Goal: Transaction & Acquisition: Book appointment/travel/reservation

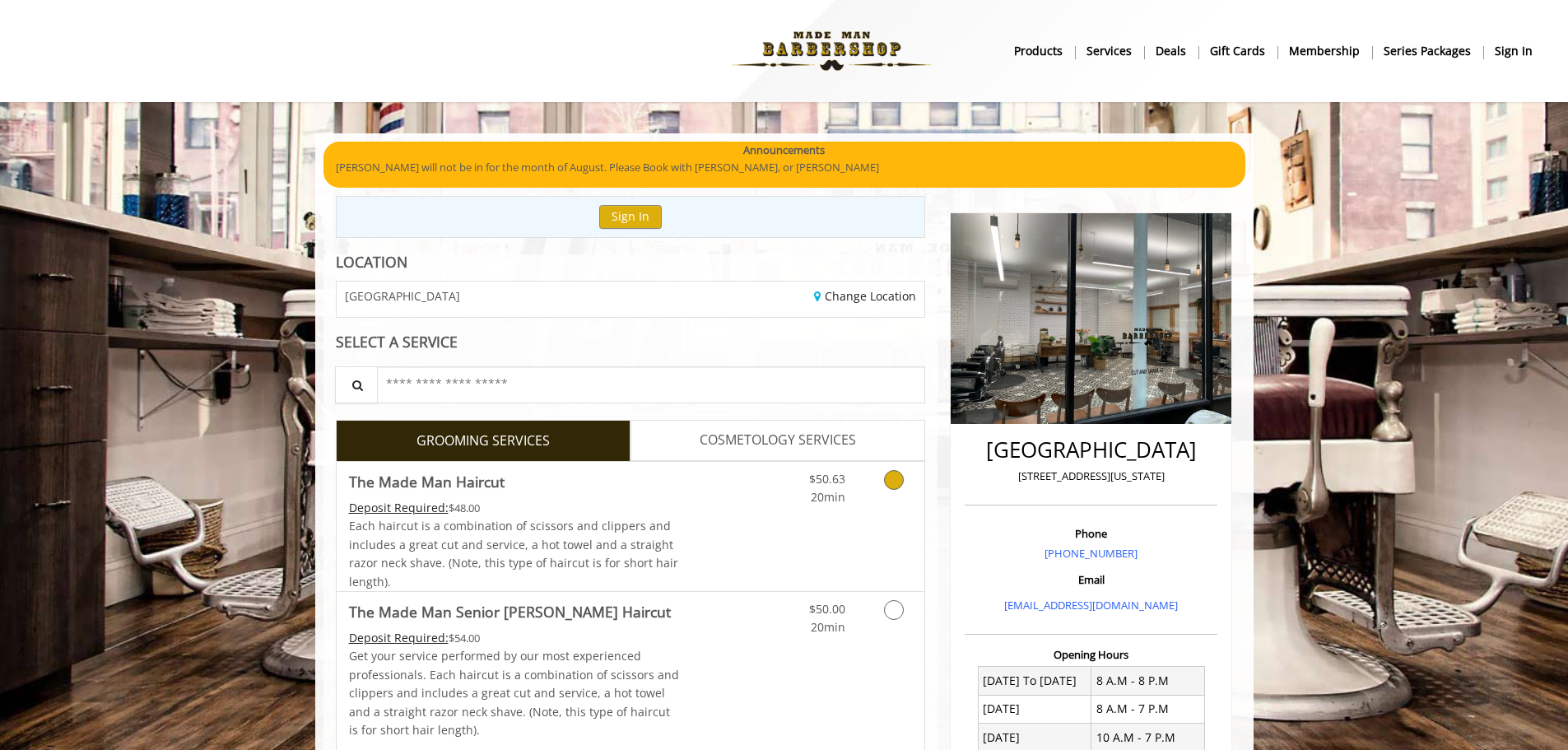
click at [604, 528] on span "Each haircut is a combination of scissors and clippers and includes a great cut…" at bounding box center [513, 553] width 329 height 70
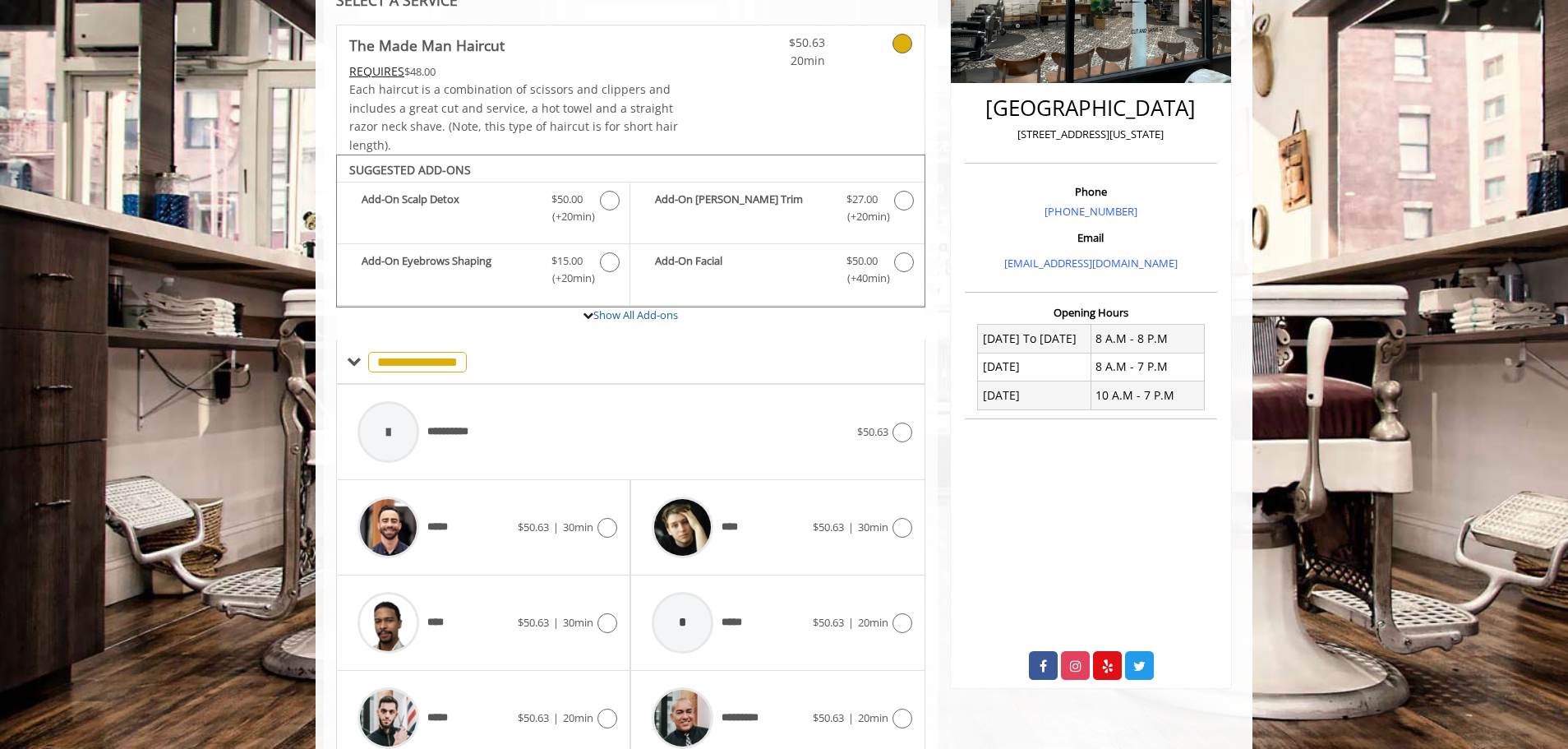
scroll to position [416, 0]
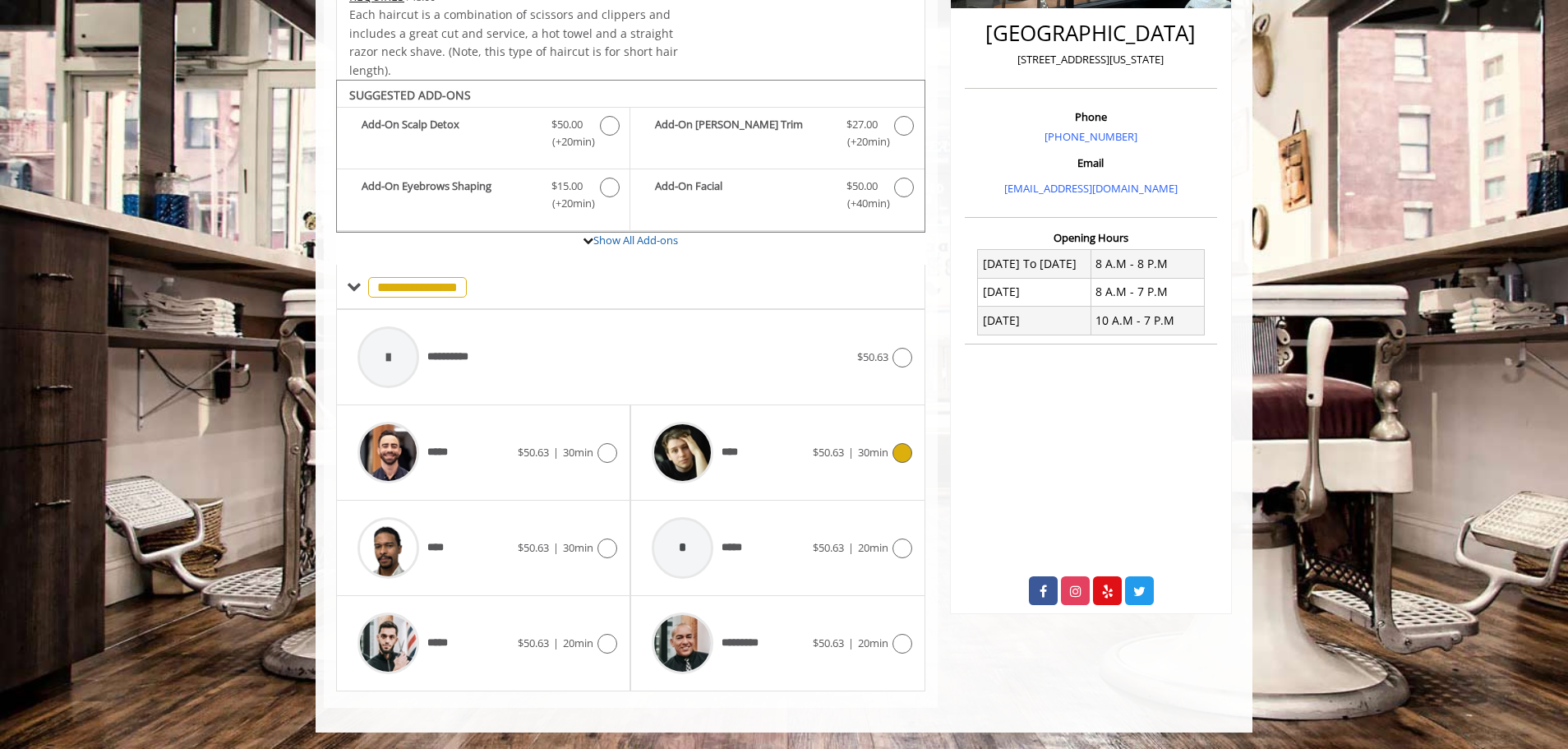
click at [744, 434] on div "****" at bounding box center [728, 453] width 168 height 78
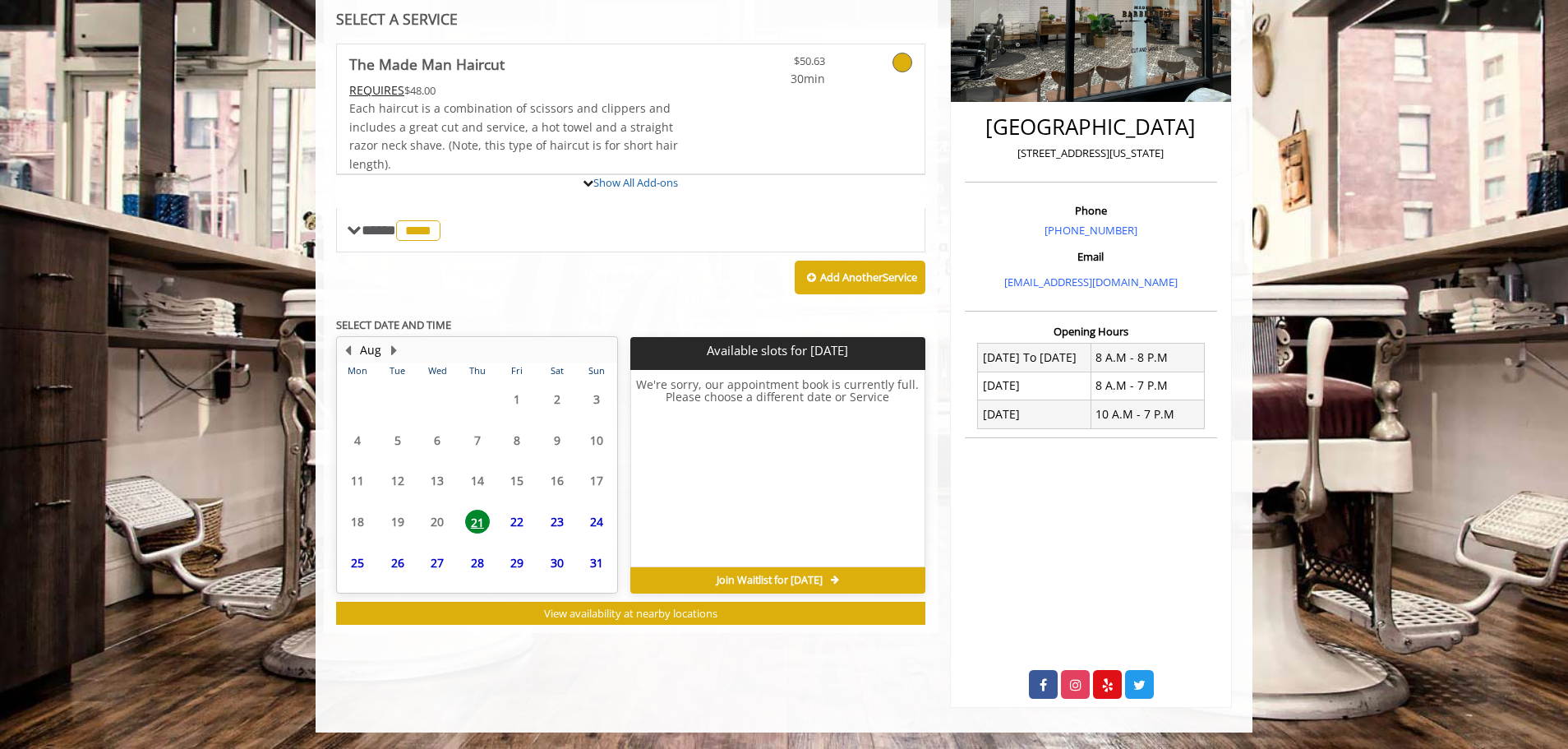
scroll to position [399, 0]
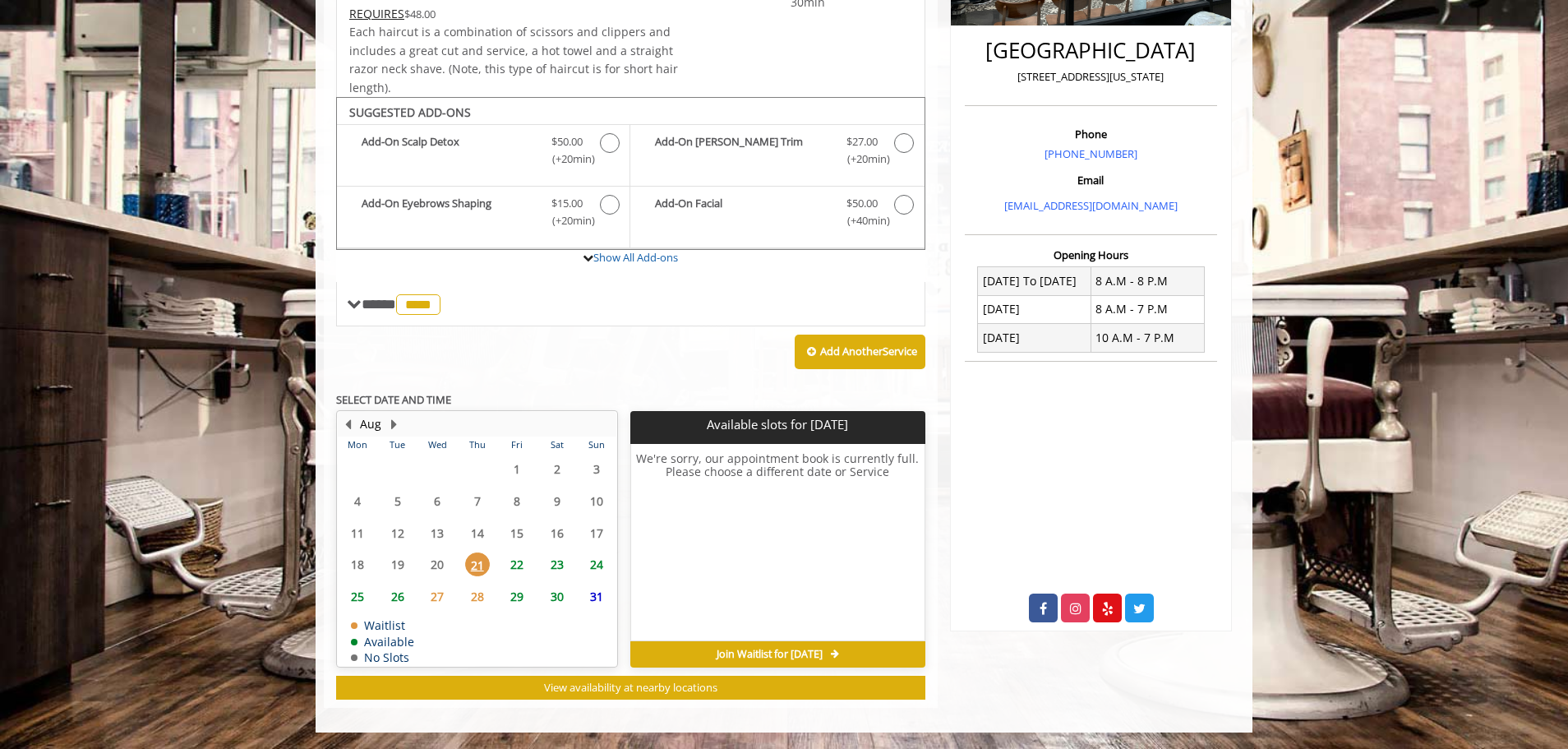
click at [391, 595] on span "26" at bounding box center [397, 596] width 24 height 23
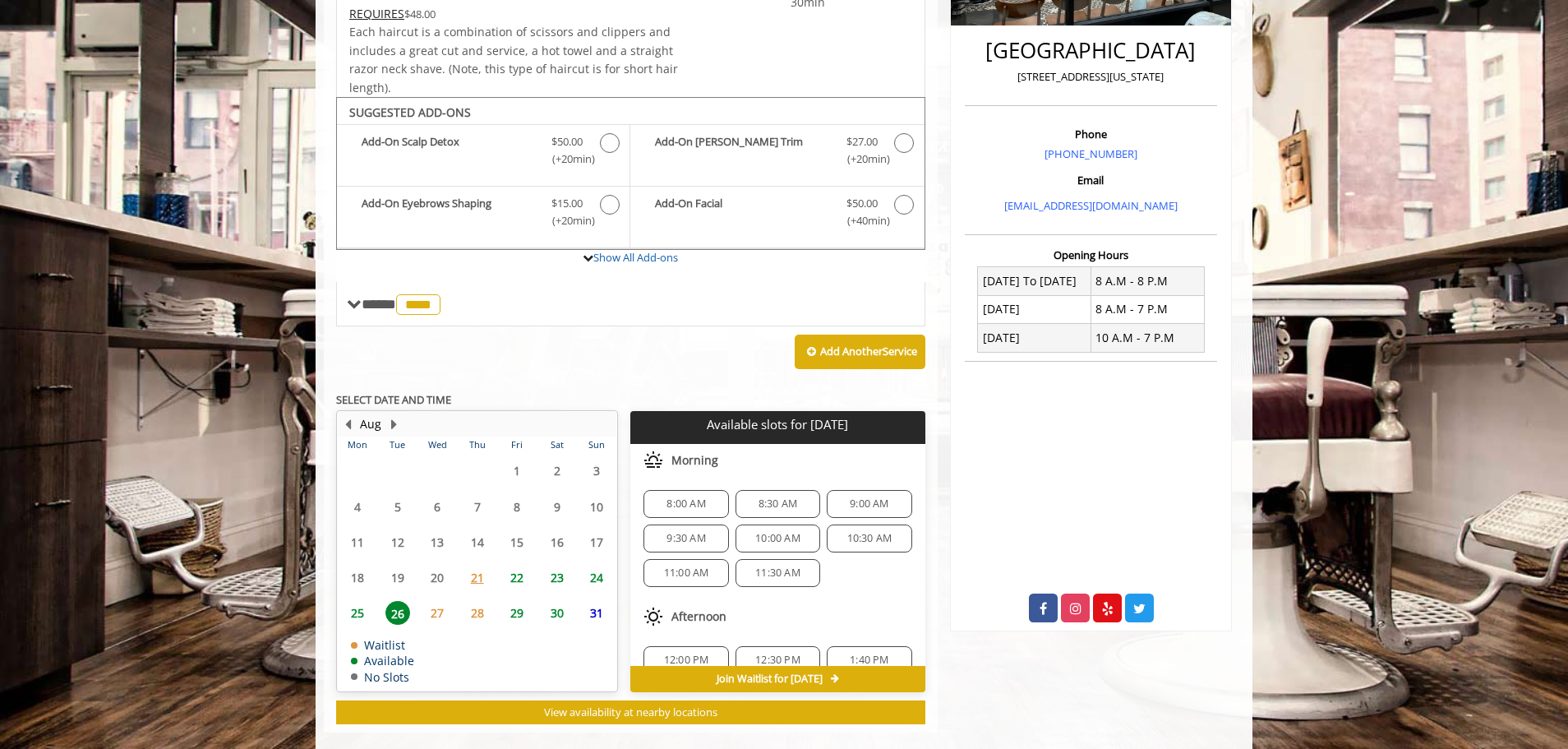
scroll to position [423, 0]
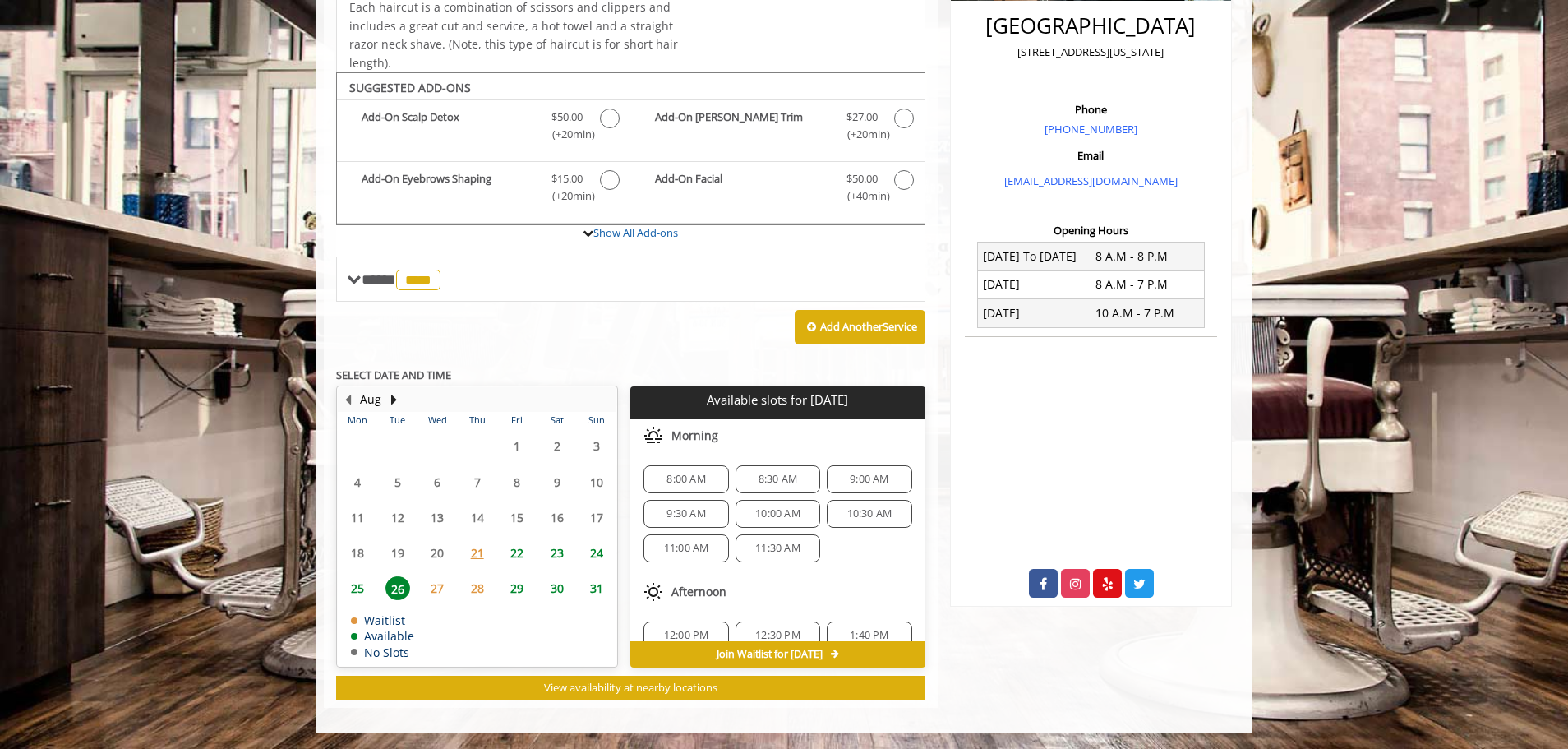
click at [364, 593] on span "25" at bounding box center [357, 588] width 24 height 23
click at [585, 555] on span "24" at bounding box center [597, 552] width 24 height 23
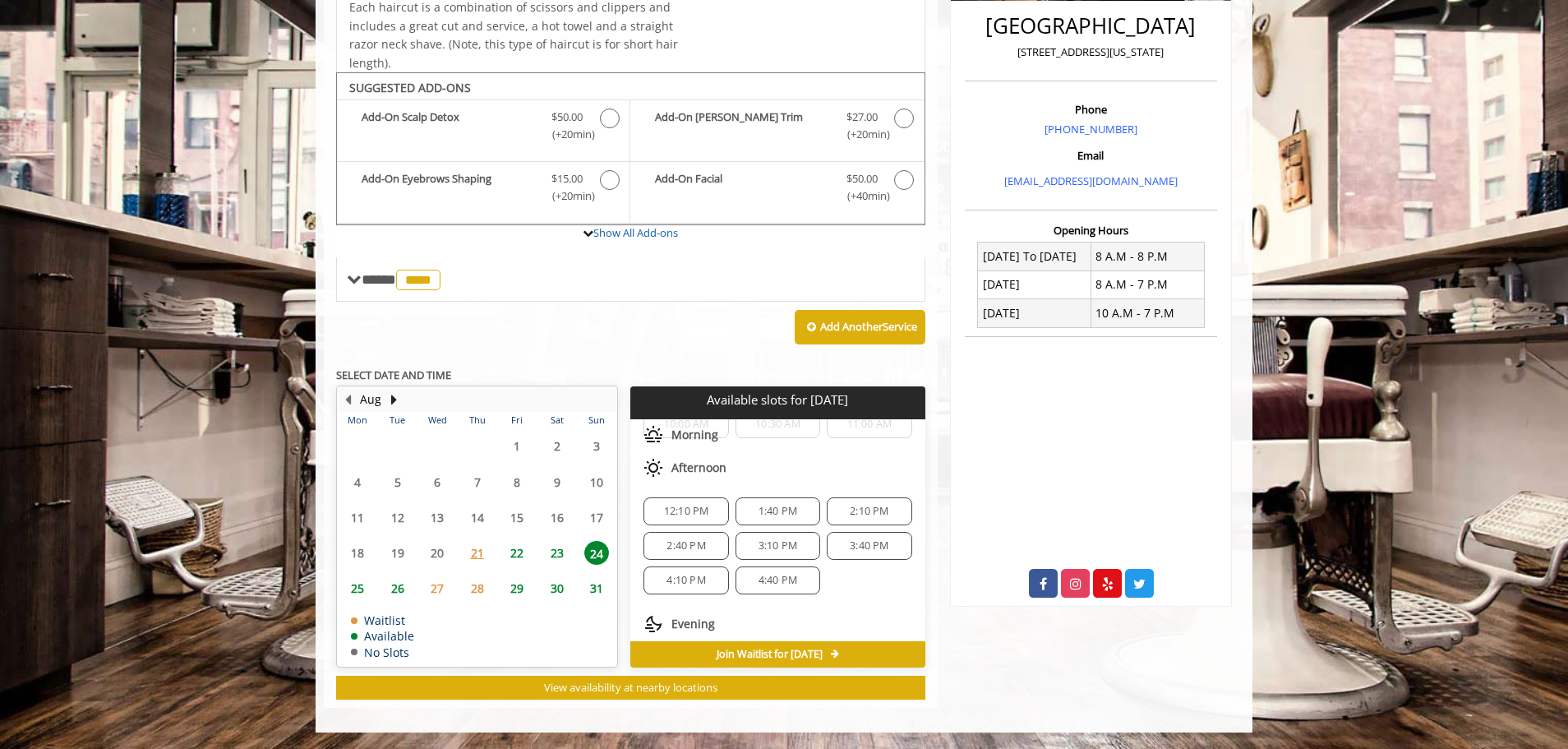
scroll to position [109, 0]
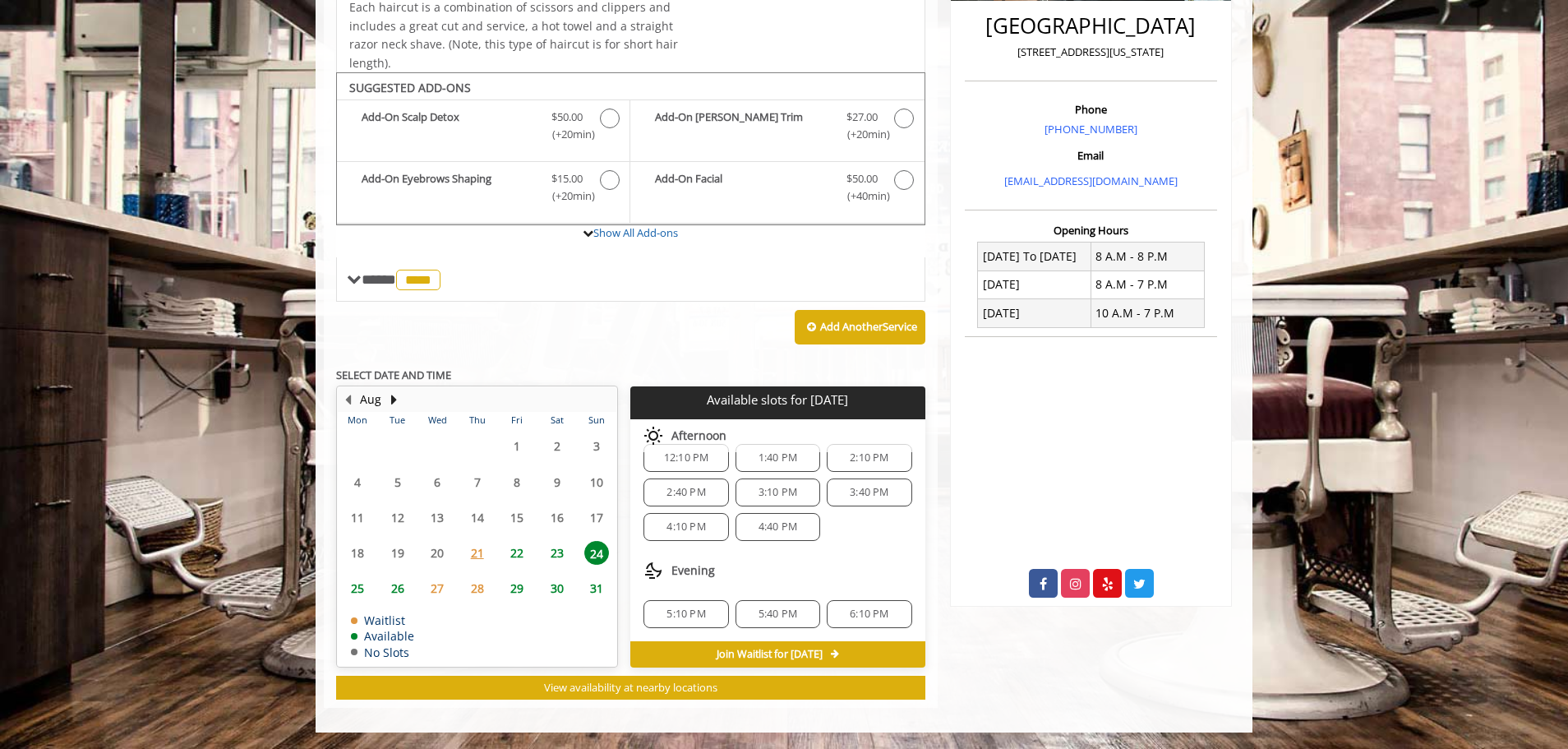
click at [368, 585] on span "25" at bounding box center [357, 588] width 24 height 23
click at [764, 605] on div "7:10 PM" at bounding box center [778, 613] width 85 height 28
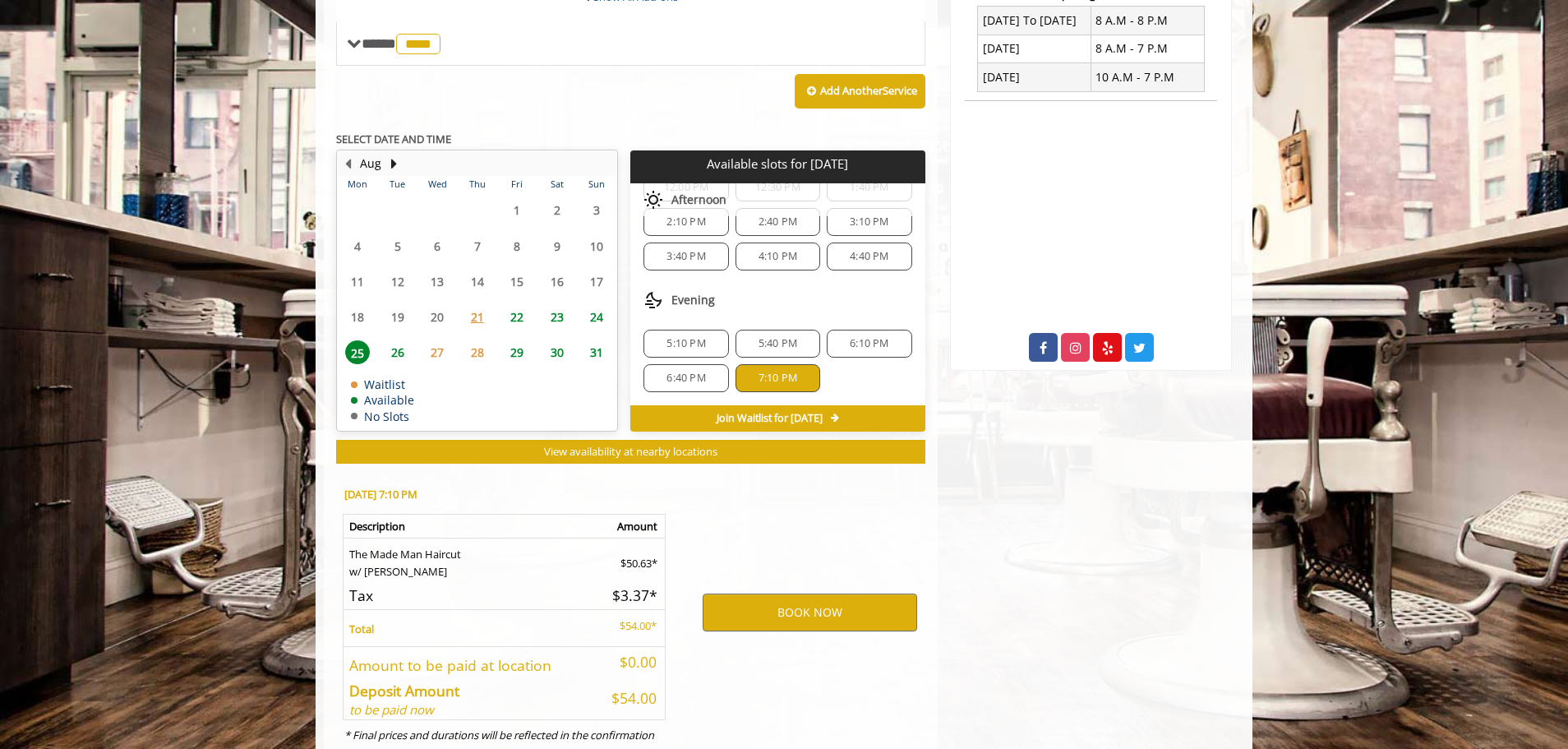
scroll to position [720, 0]
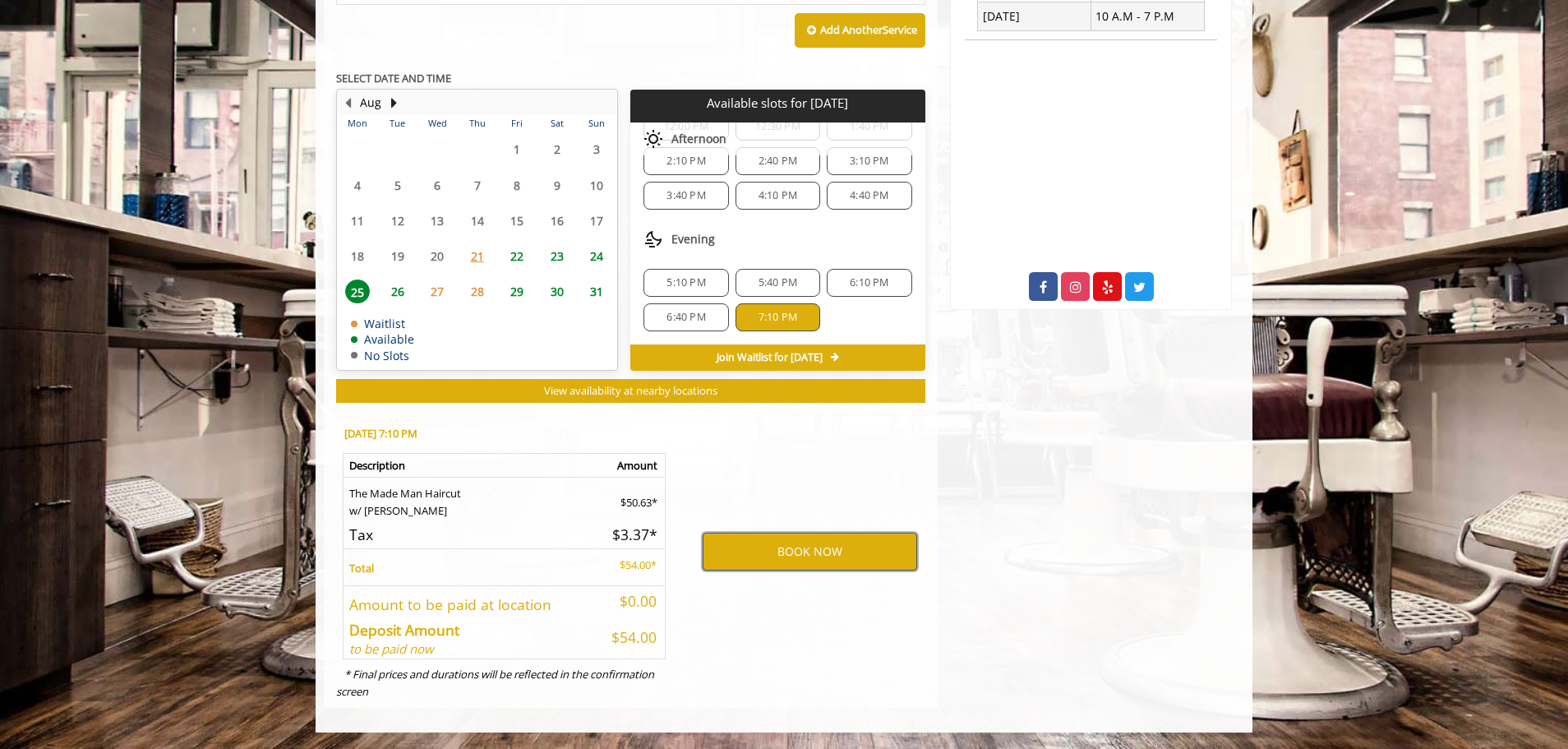
click at [768, 564] on button "BOOK NOW" at bounding box center [810, 551] width 214 height 38
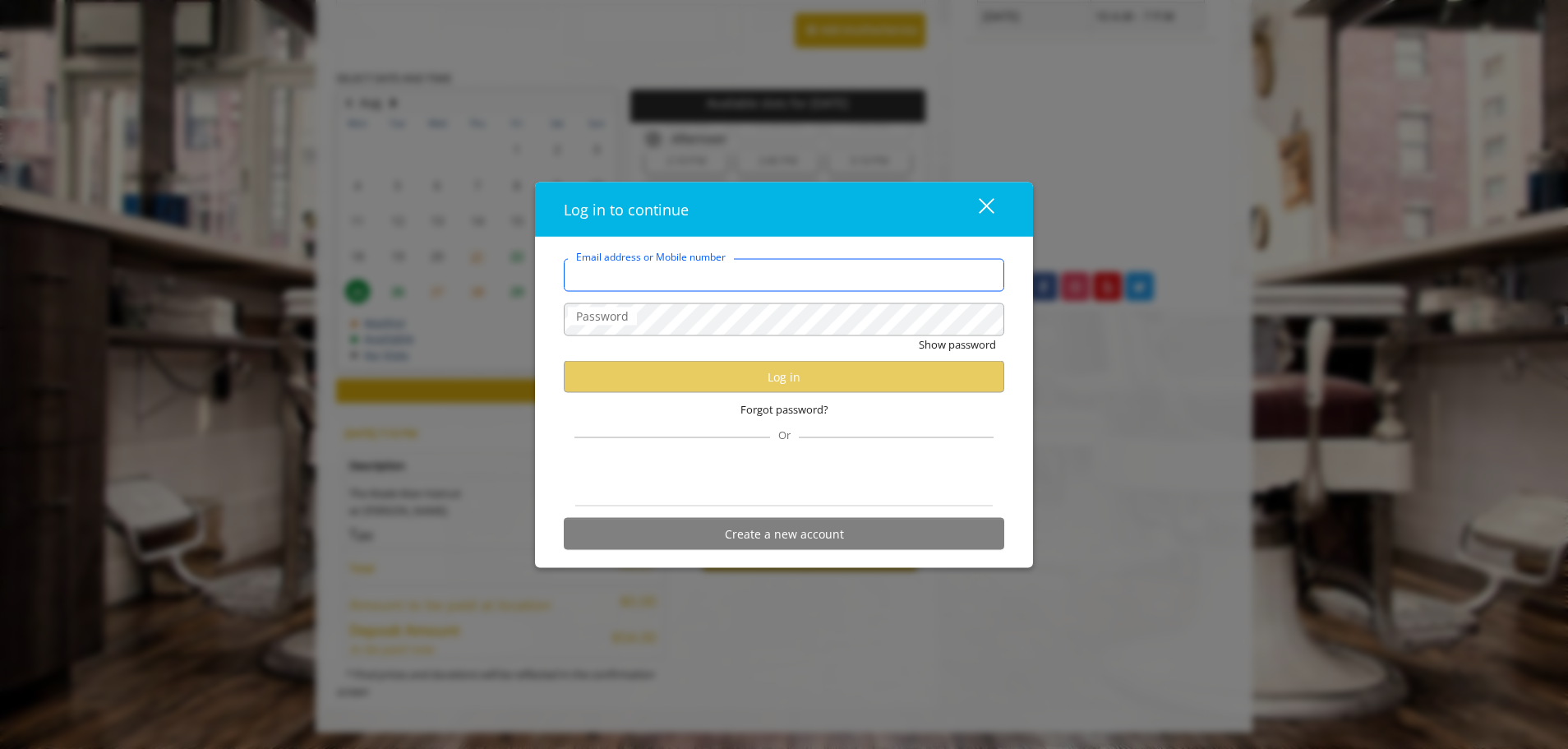
type input "**********"
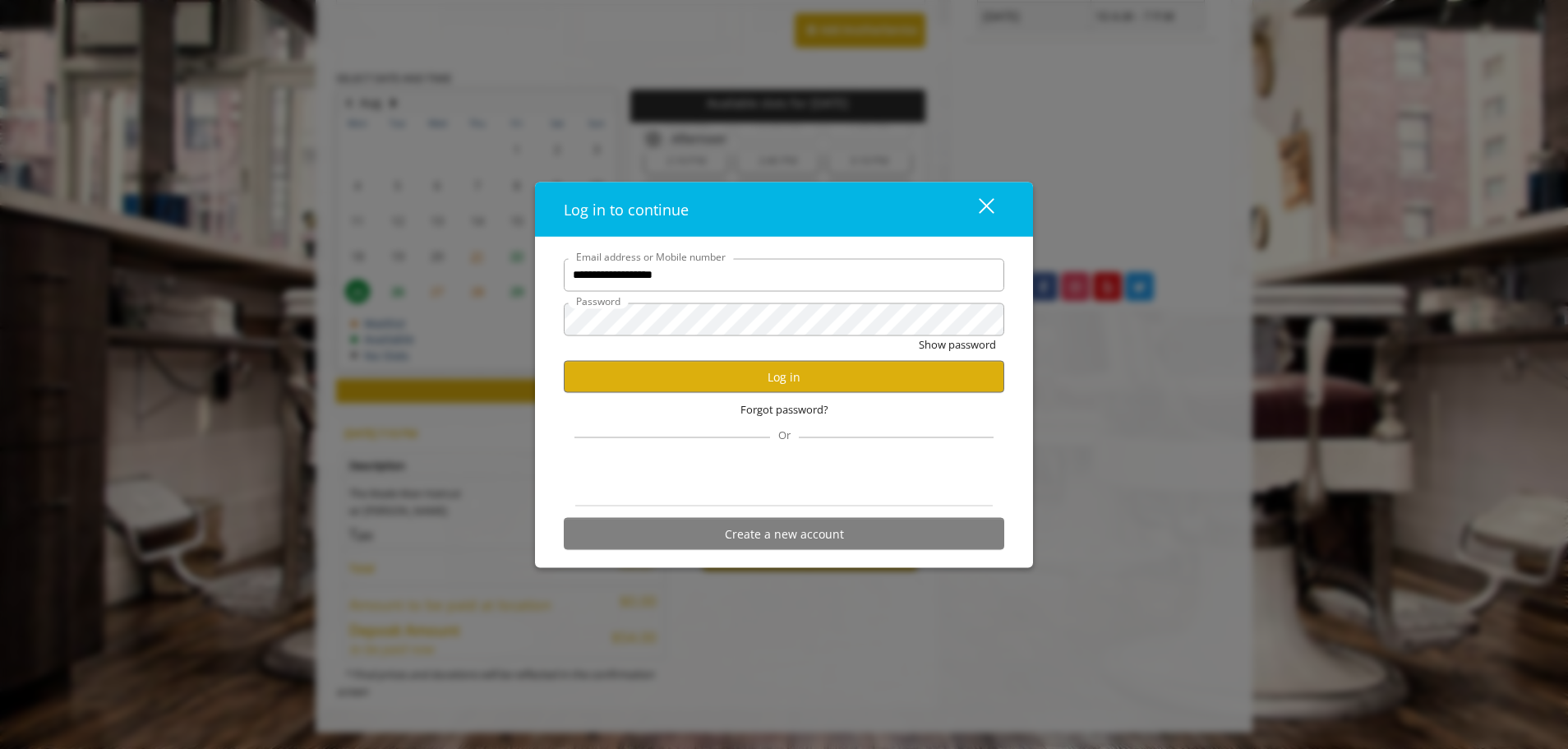
scroll to position [0, 0]
click at [745, 367] on button "Log in" at bounding box center [784, 376] width 440 height 32
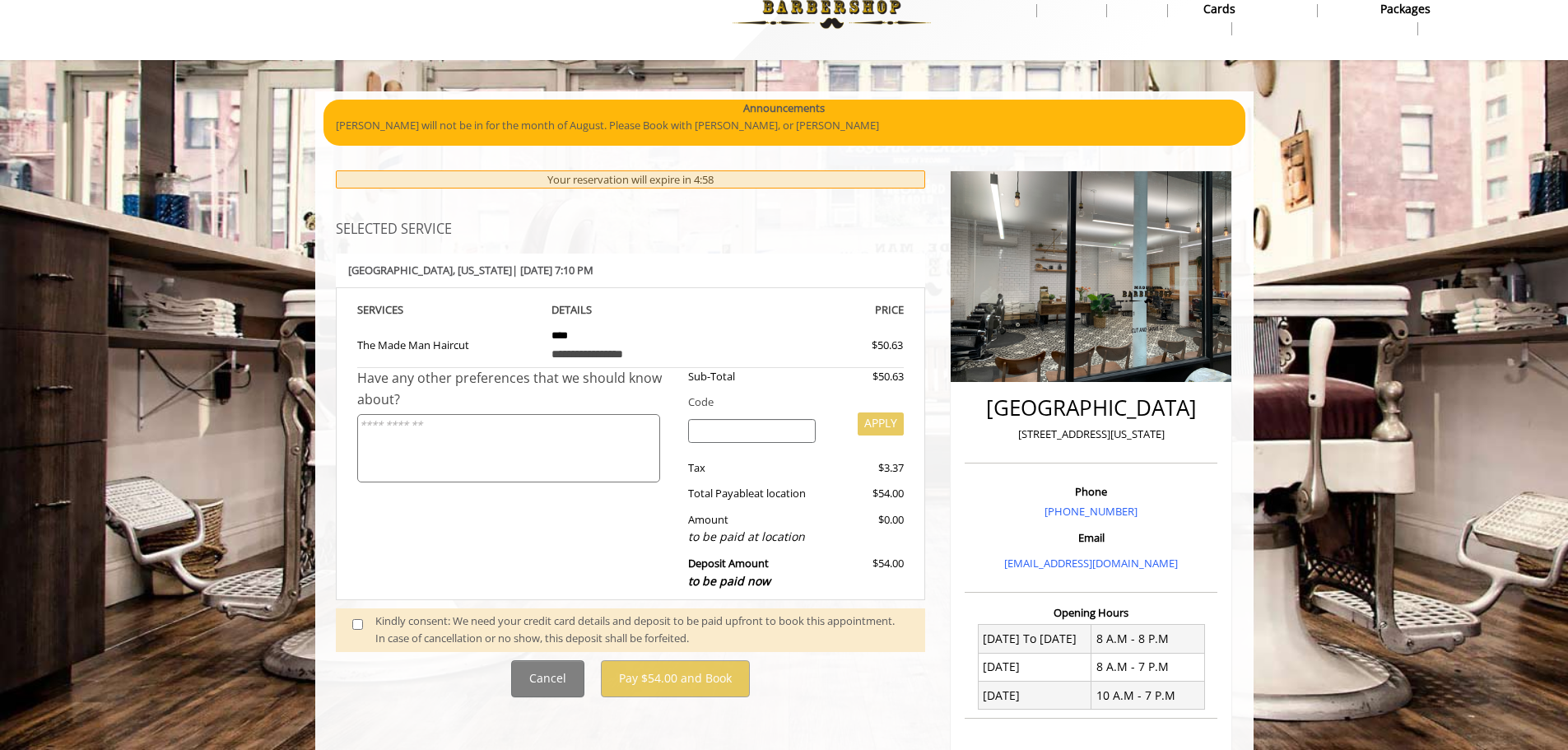
scroll to position [82, 0]
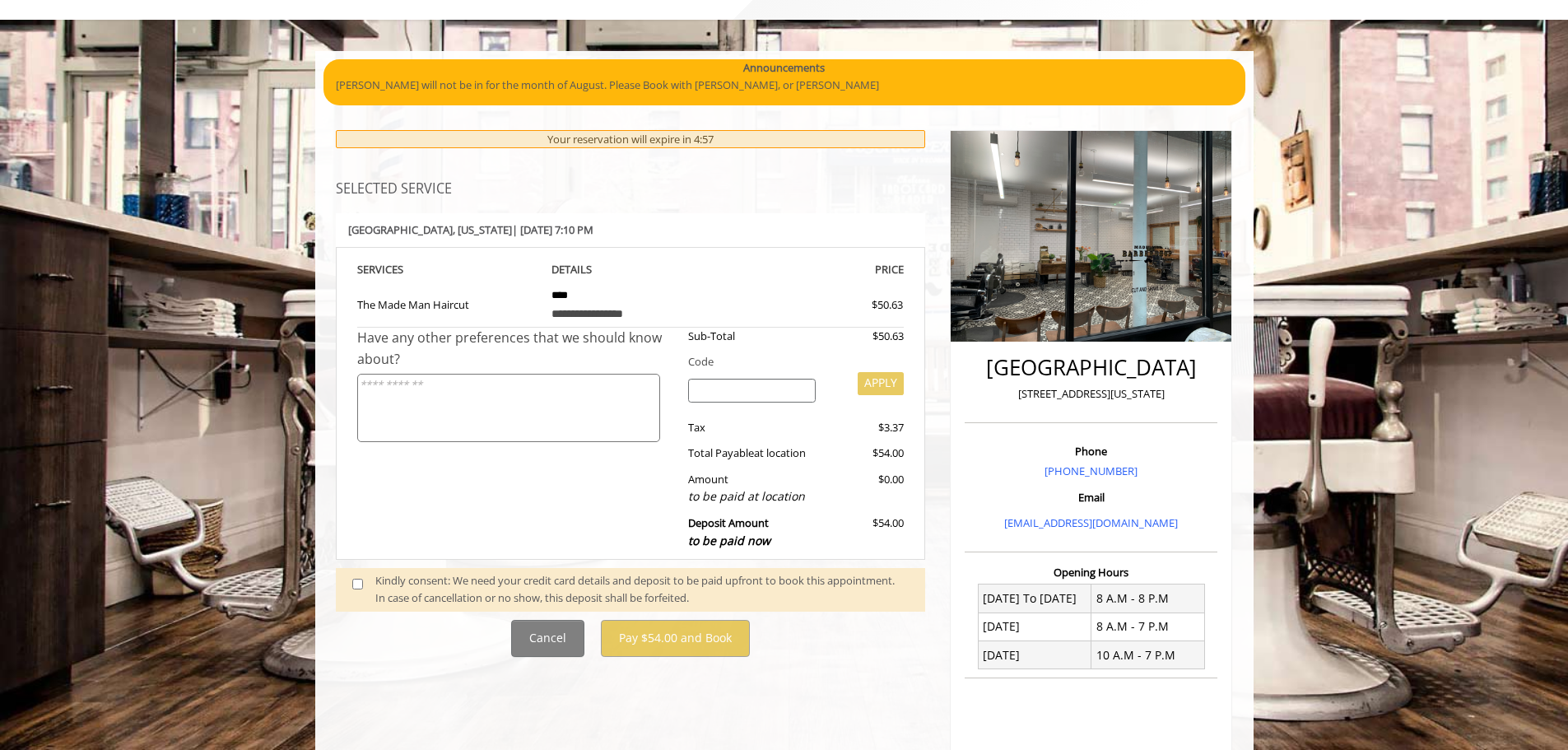
click at [385, 586] on div "Kindly consent: We need your credit card details and deposit to be paid upfront…" at bounding box center [641, 588] width 534 height 34
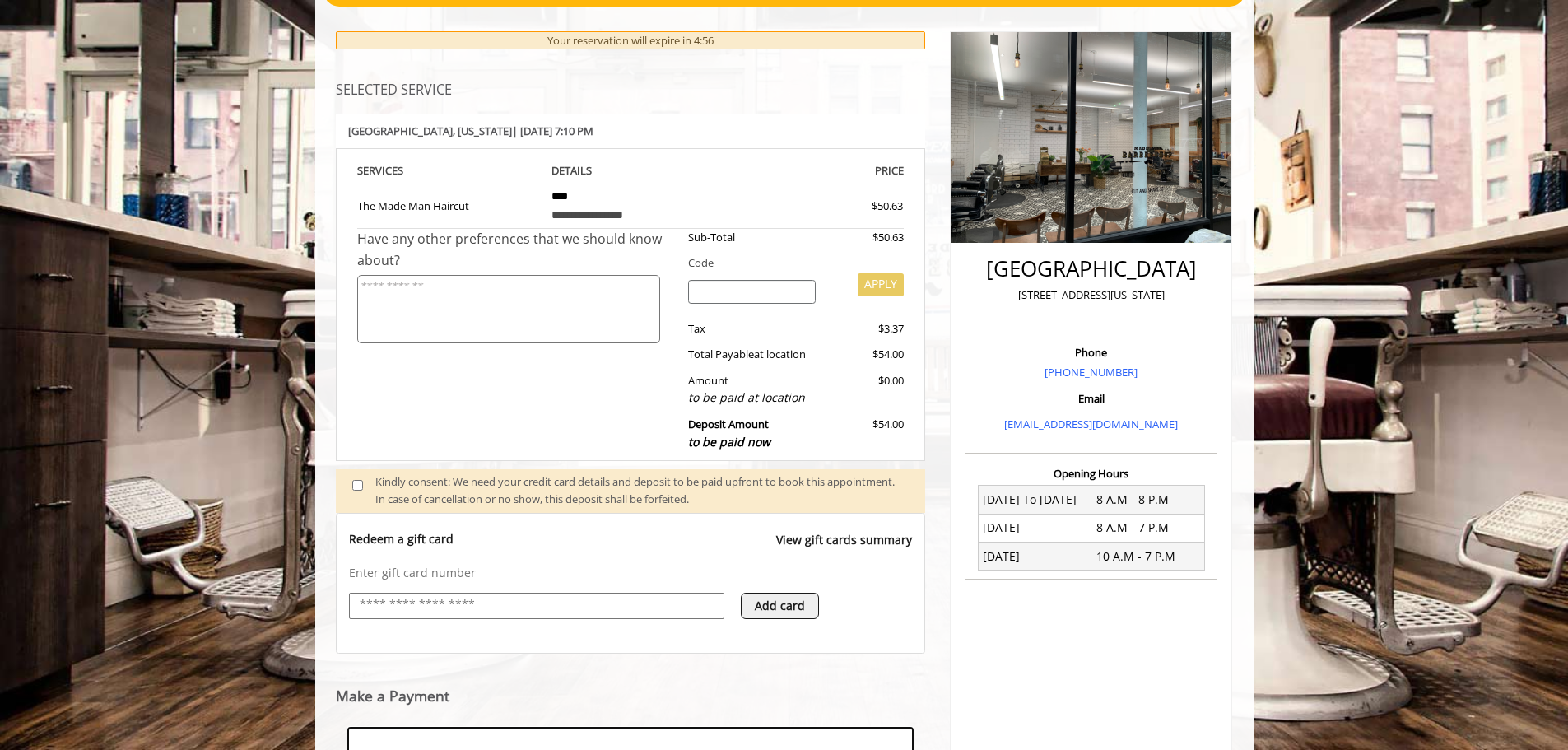
scroll to position [428, 0]
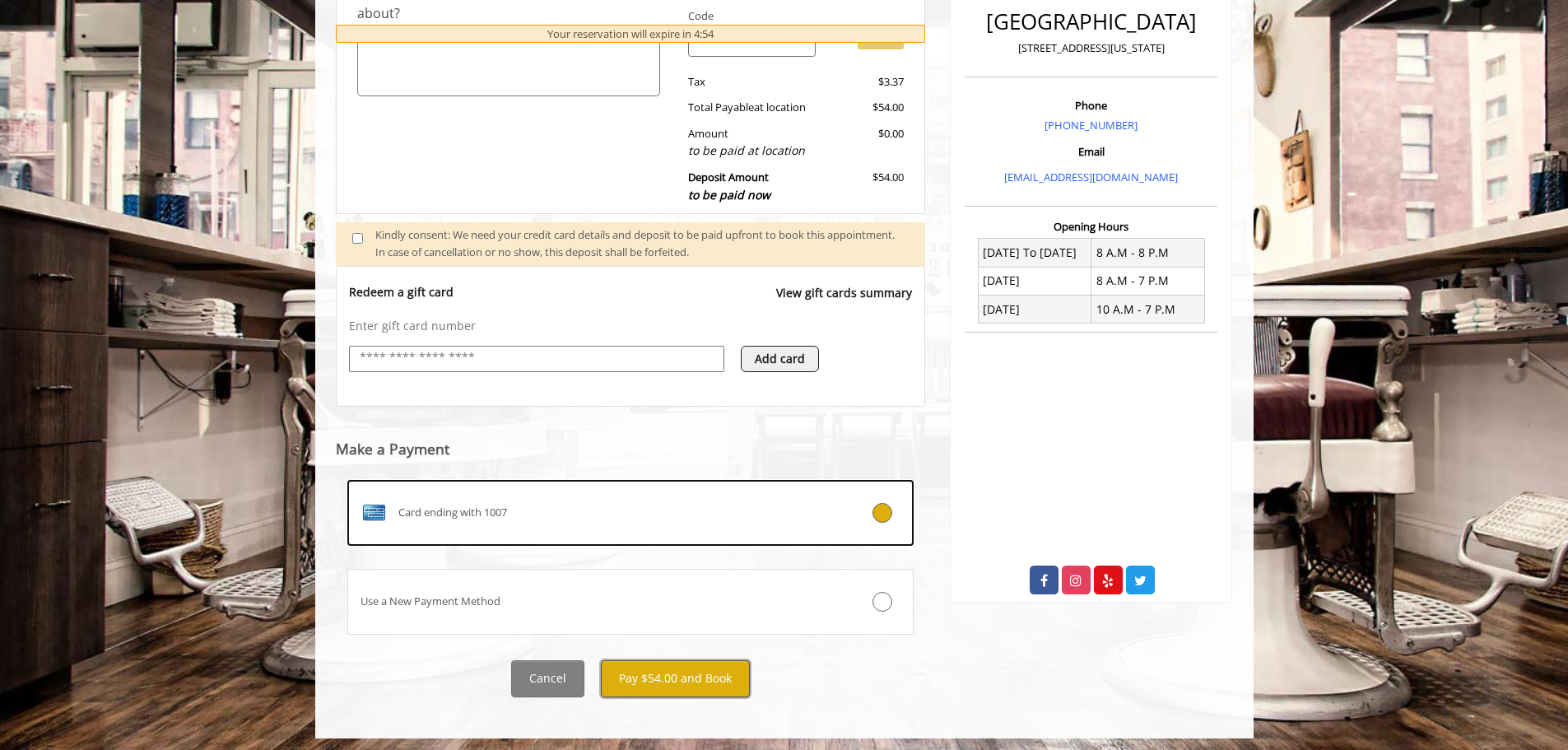
click at [673, 663] on button "Pay $54.00 and Book" at bounding box center [675, 679] width 149 height 37
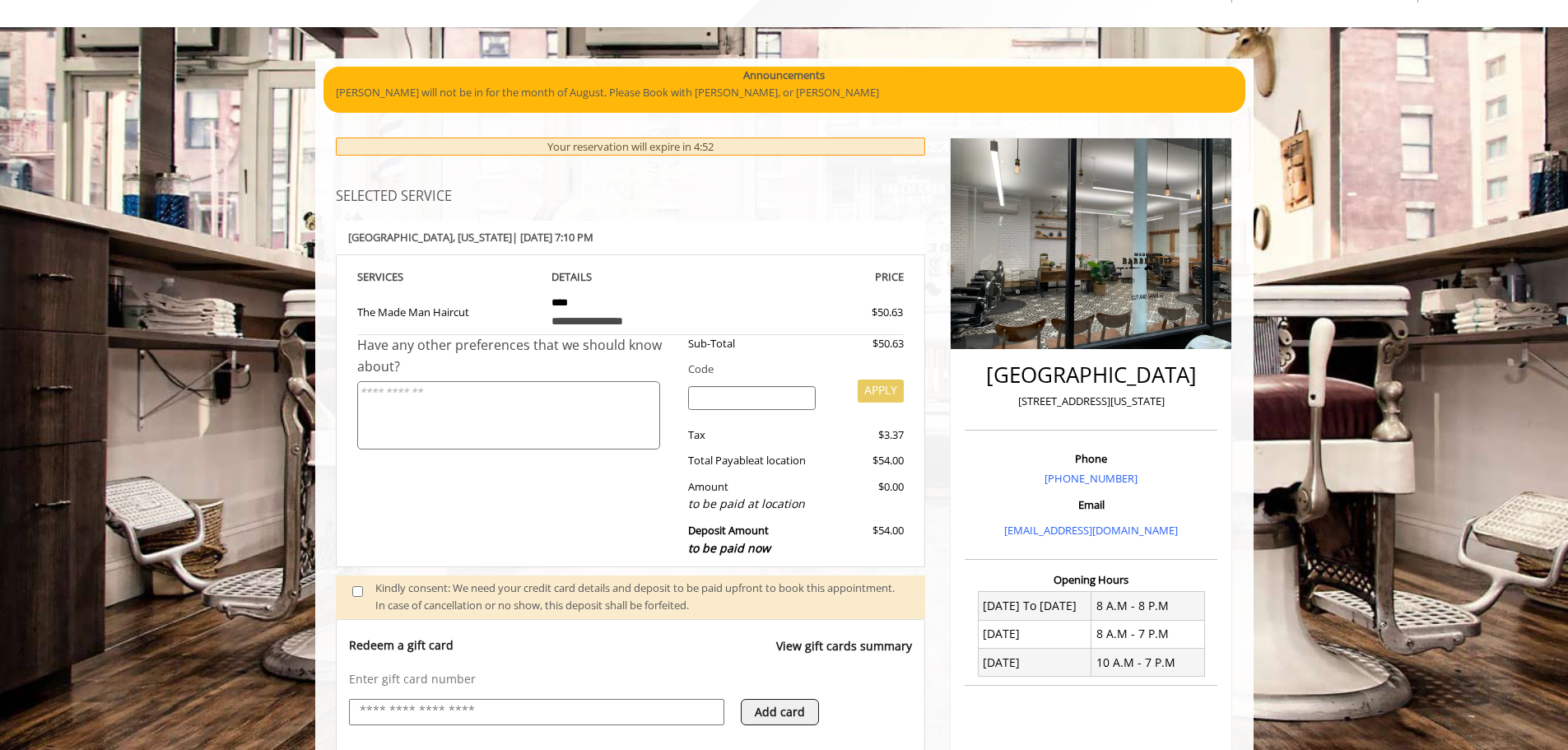
scroll to position [0, 0]
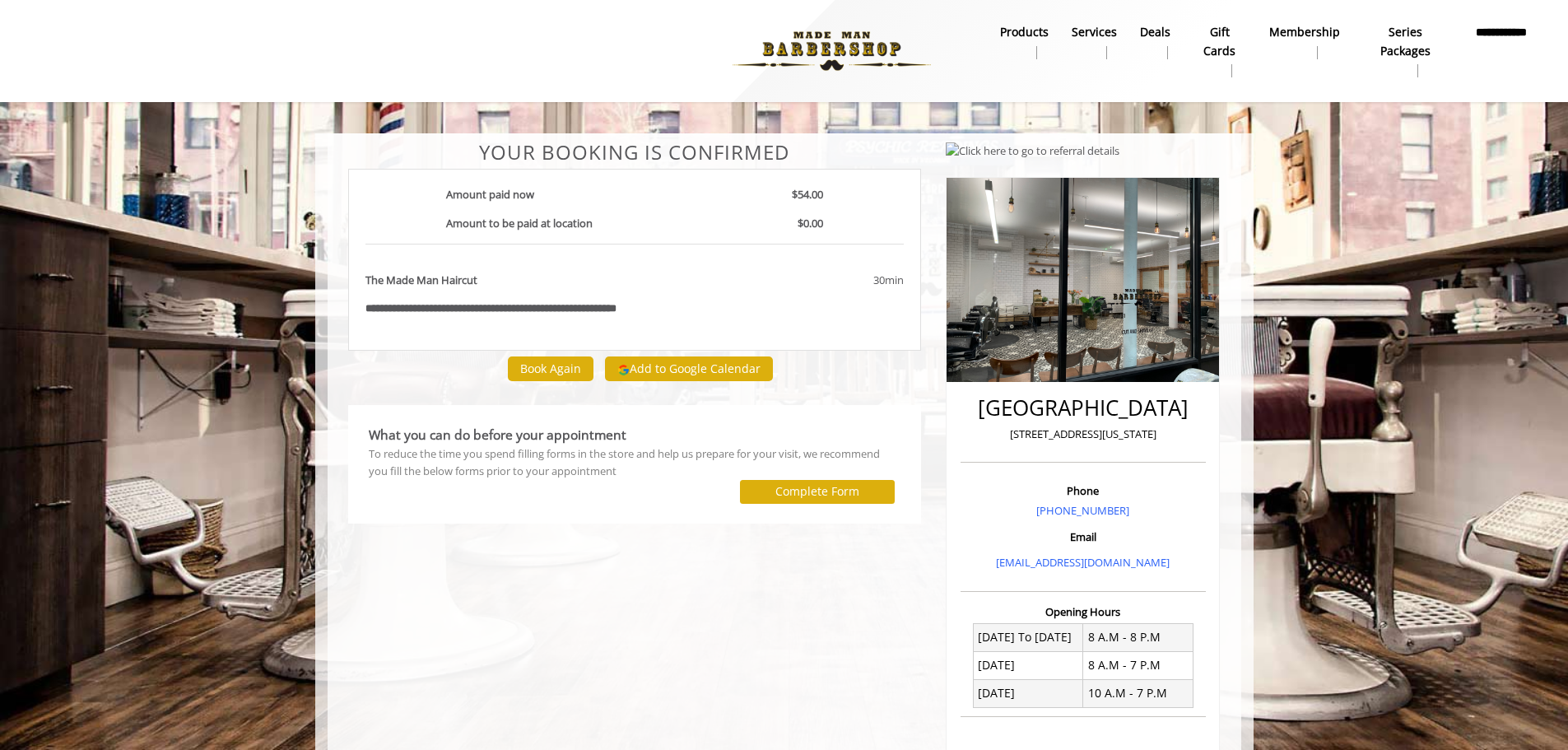
click at [675, 632] on div "**********" at bounding box center [635, 564] width 598 height 844
